Goal: Task Accomplishment & Management: Manage account settings

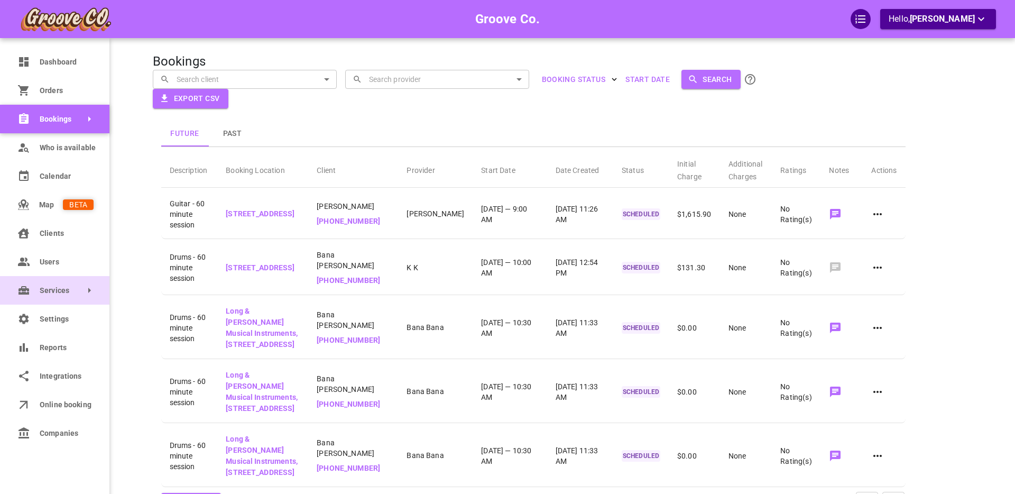
click at [47, 296] on link "Services" at bounding box center [54, 290] width 109 height 29
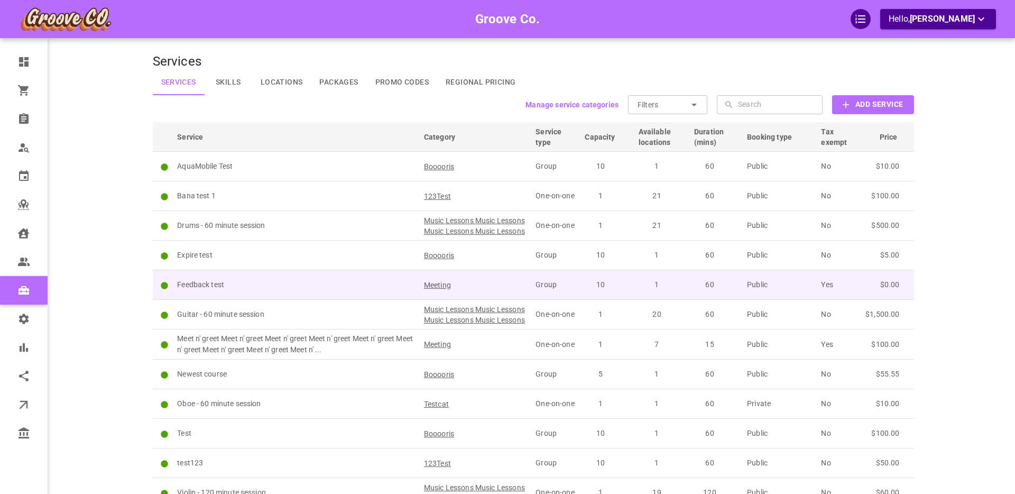
click at [279, 290] on p "Feedback test" at bounding box center [295, 284] width 237 height 11
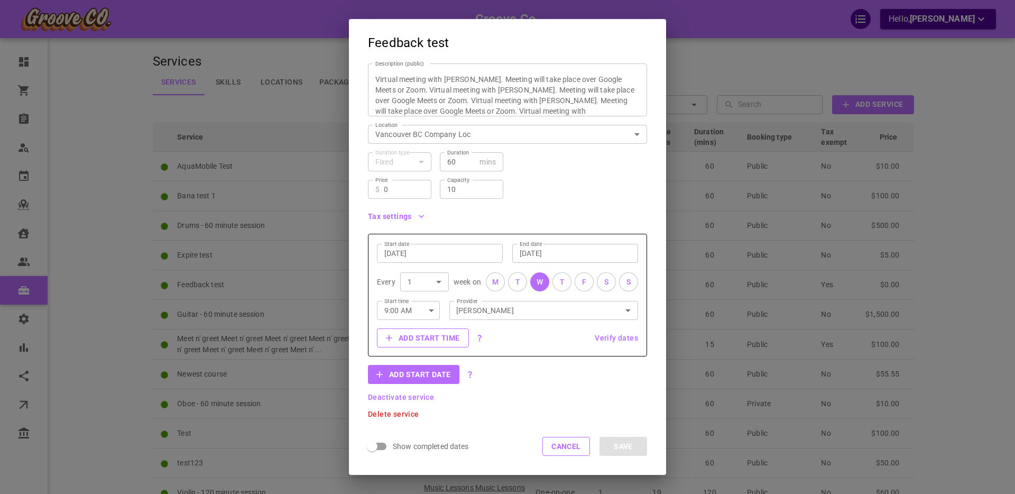
scroll to position [85, 0]
click at [422, 254] on input "[DATE]" at bounding box center [439, 252] width 111 height 11
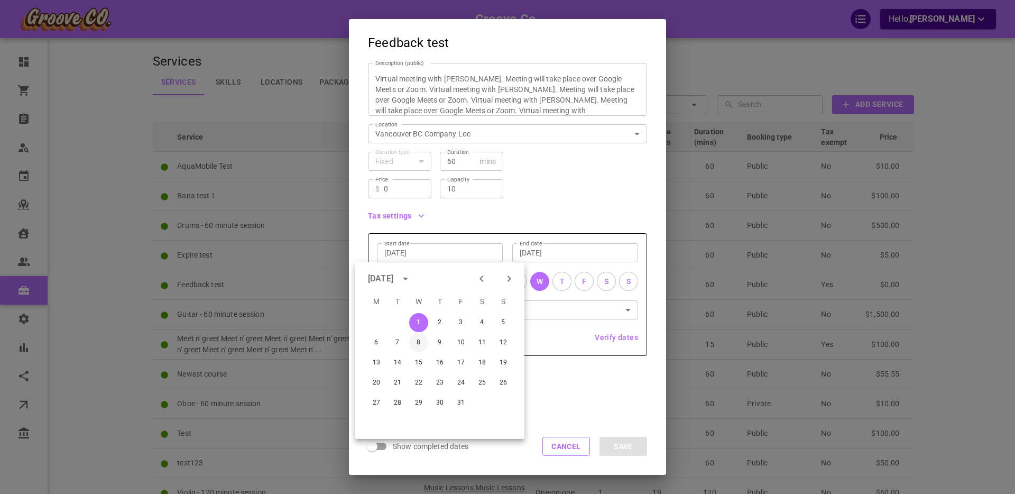
click at [419, 342] on button "8" at bounding box center [418, 342] width 19 height 19
type input "[DATE]"
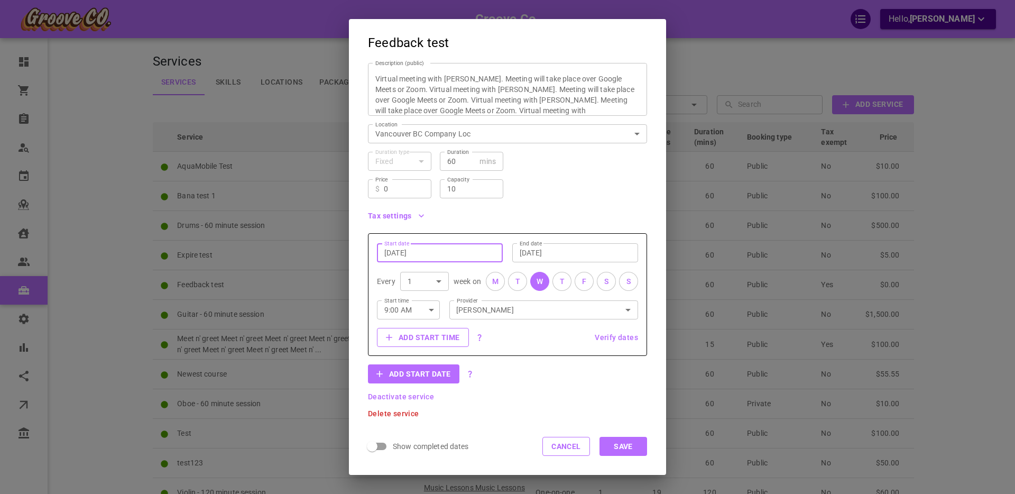
click at [611, 443] on button "Save" at bounding box center [623, 446] width 48 height 19
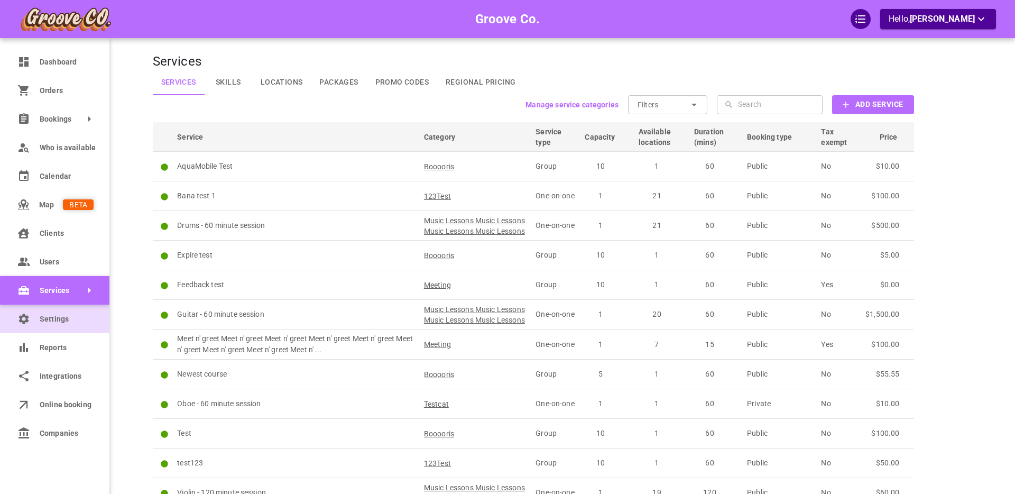
click at [24, 319] on icon at bounding box center [23, 318] width 13 height 13
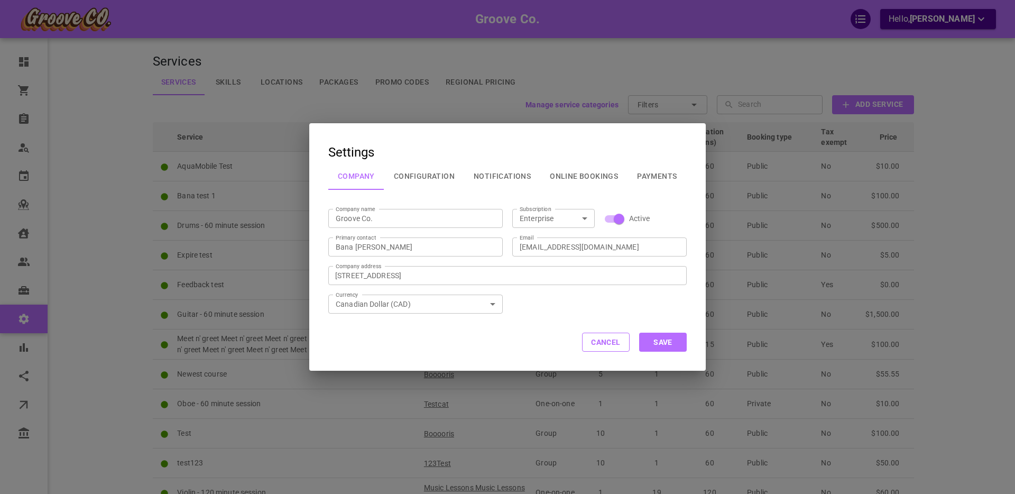
click at [431, 174] on button "Configuration" at bounding box center [424, 175] width 80 height 27
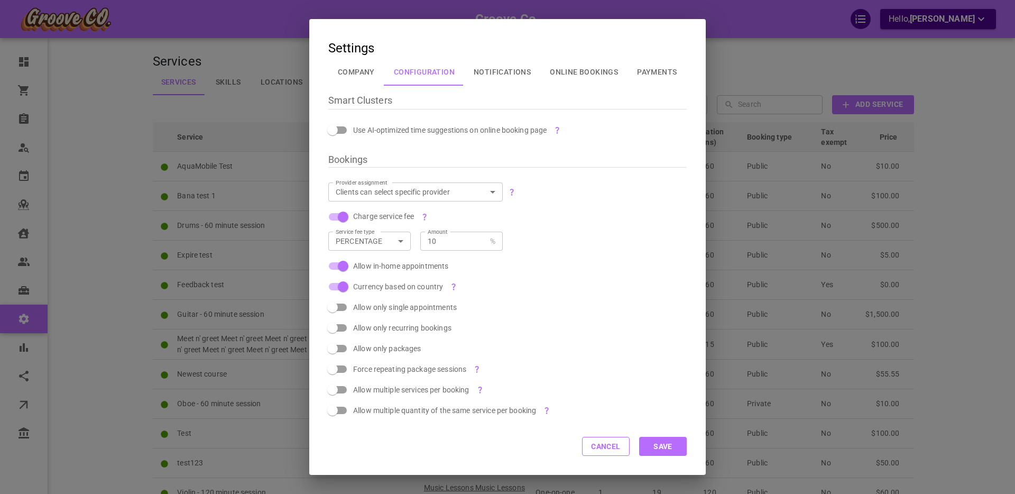
scroll to position [274, 0]
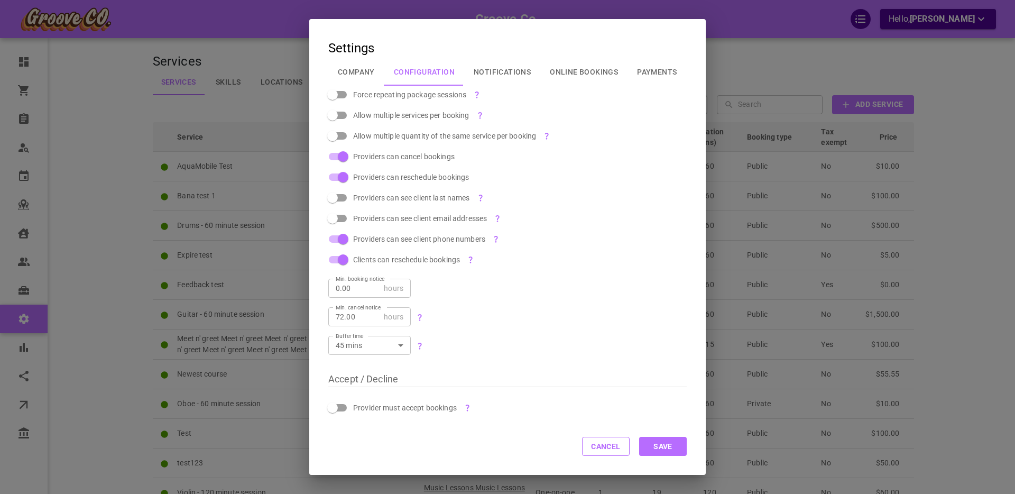
click at [401, 408] on span "Provider must accept bookings" at bounding box center [405, 407] width 104 height 11
click at [363, 408] on input "Provider must accept bookings" at bounding box center [332, 407] width 60 height 20
checkbox input "true"
checkbox input "false"
drag, startPoint x: 661, startPoint y: 448, endPoint x: 644, endPoint y: 451, distance: 16.7
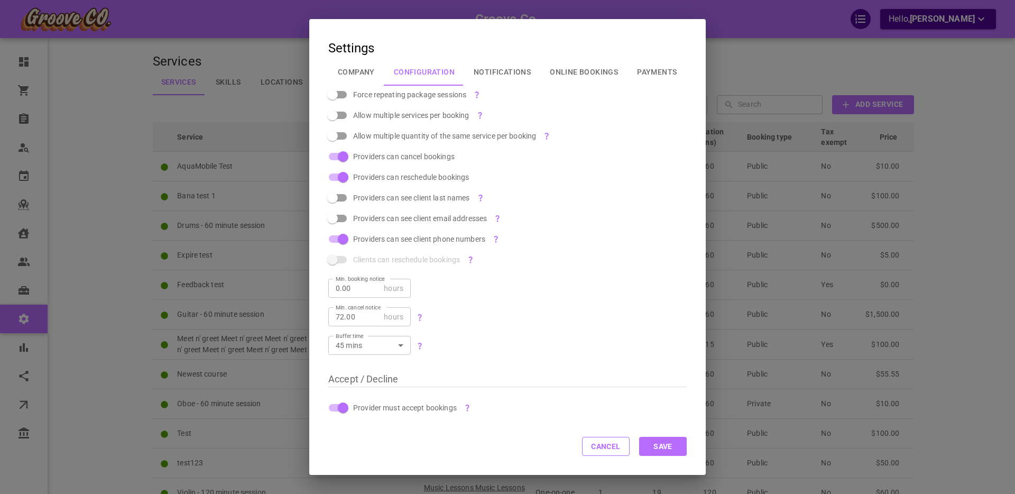
click at [661, 448] on button "Save" at bounding box center [663, 446] width 48 height 19
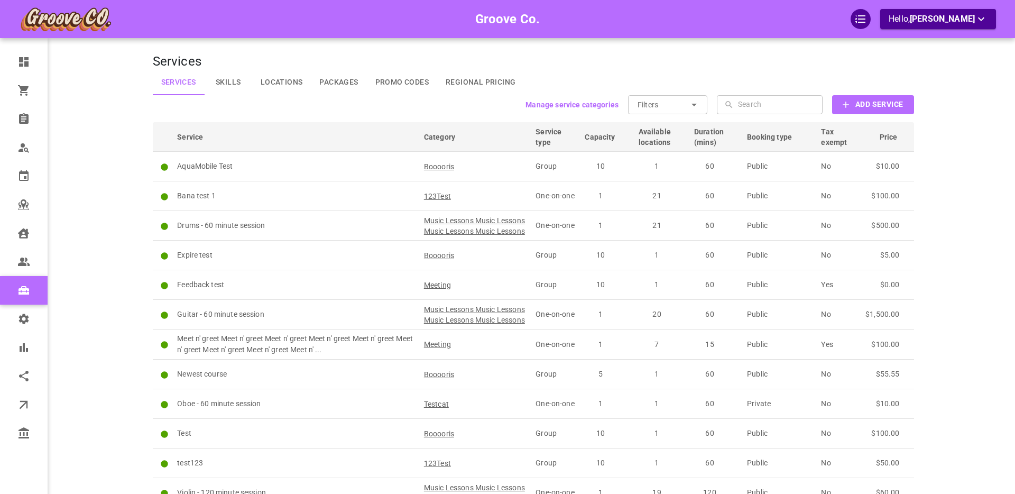
scroll to position [0, 0]
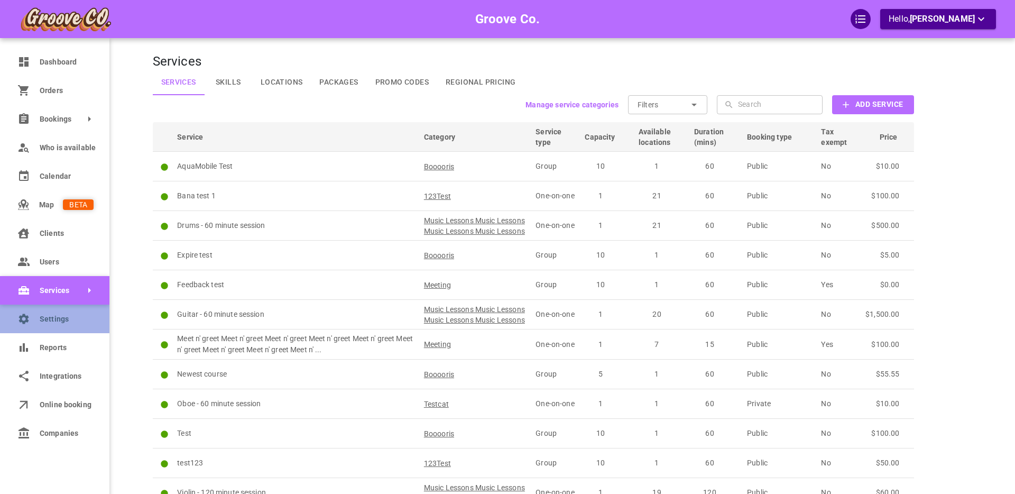
click at [44, 318] on span "Settings" at bounding box center [67, 318] width 54 height 11
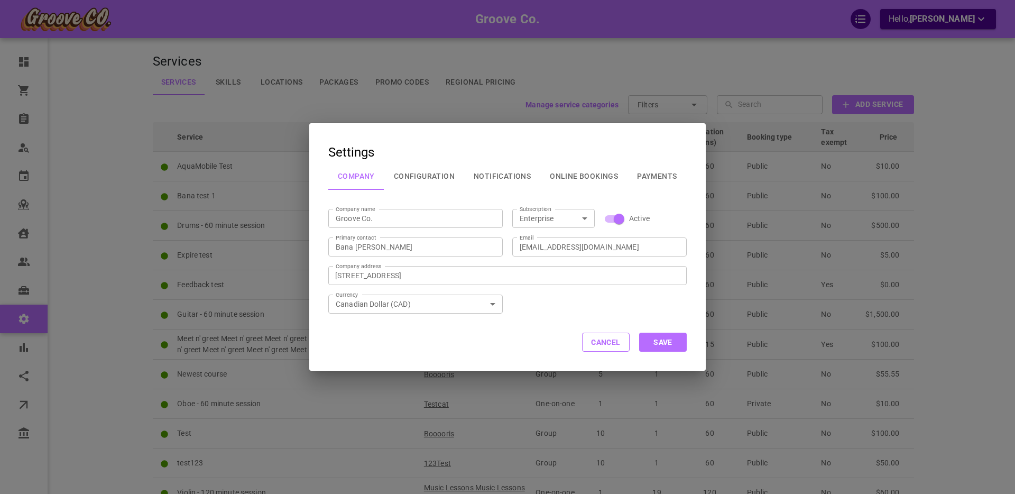
click at [581, 176] on button "Online Bookings" at bounding box center [583, 175] width 87 height 27
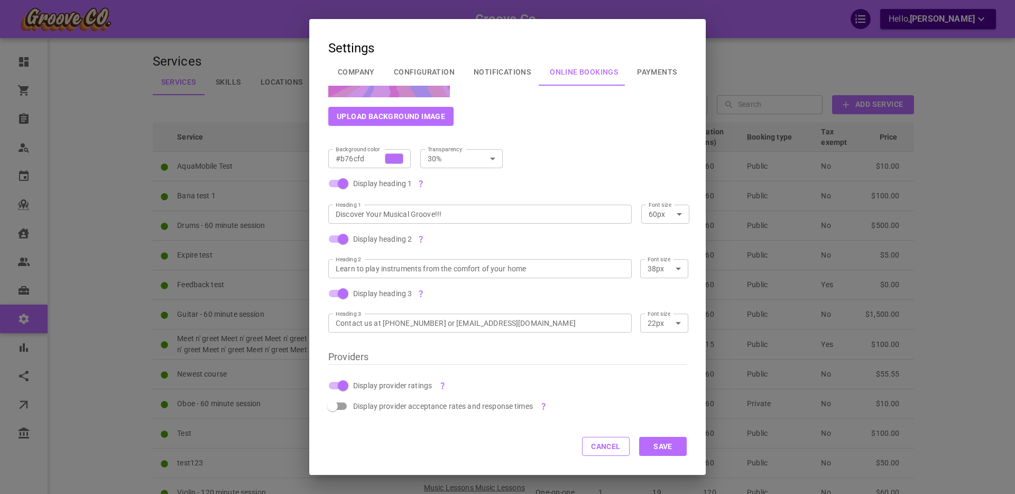
scroll to position [911, 0]
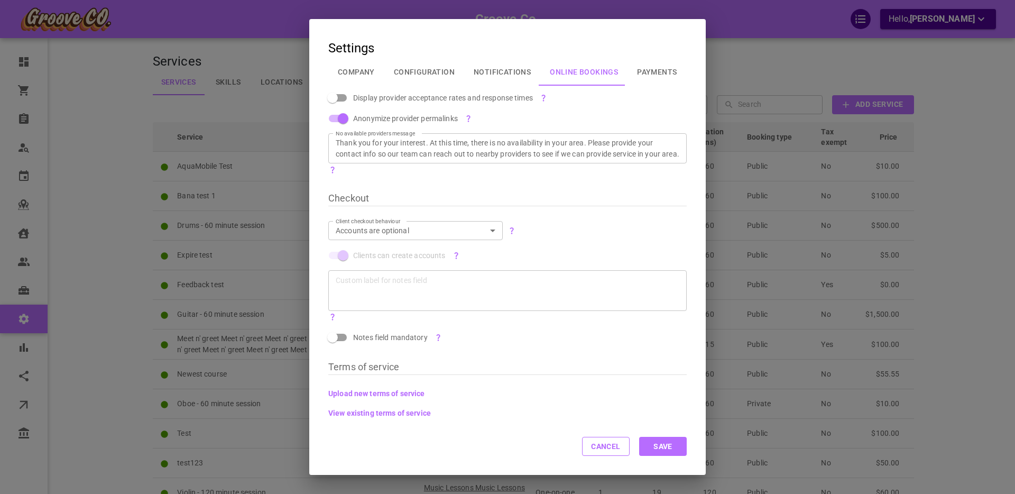
click at [368, 338] on span "Notes field mandatory" at bounding box center [390, 337] width 75 height 11
click at [363, 338] on input "Notes field mandatory" at bounding box center [332, 337] width 60 height 20
checkbox input "true"
click at [652, 449] on button "Save" at bounding box center [663, 446] width 48 height 19
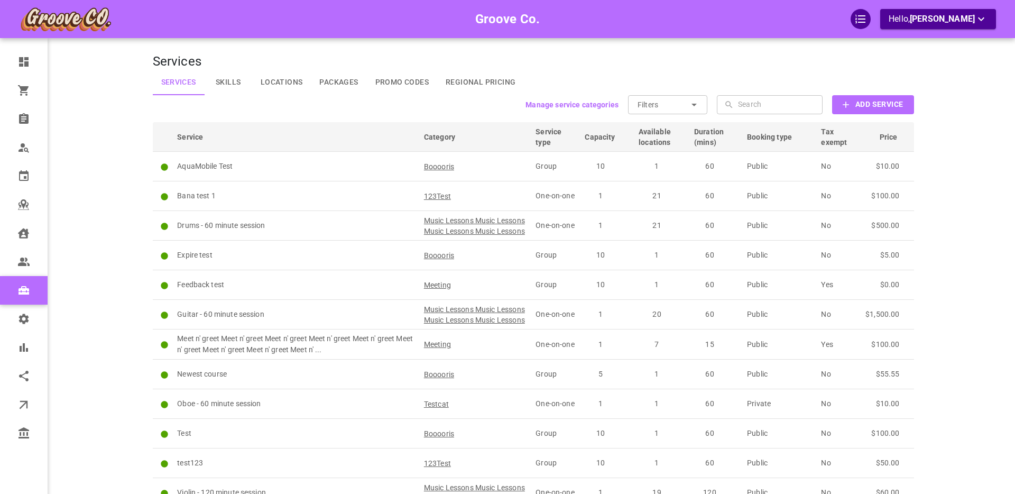
scroll to position [0, 0]
